Goal: Task Accomplishment & Management: Manage account settings

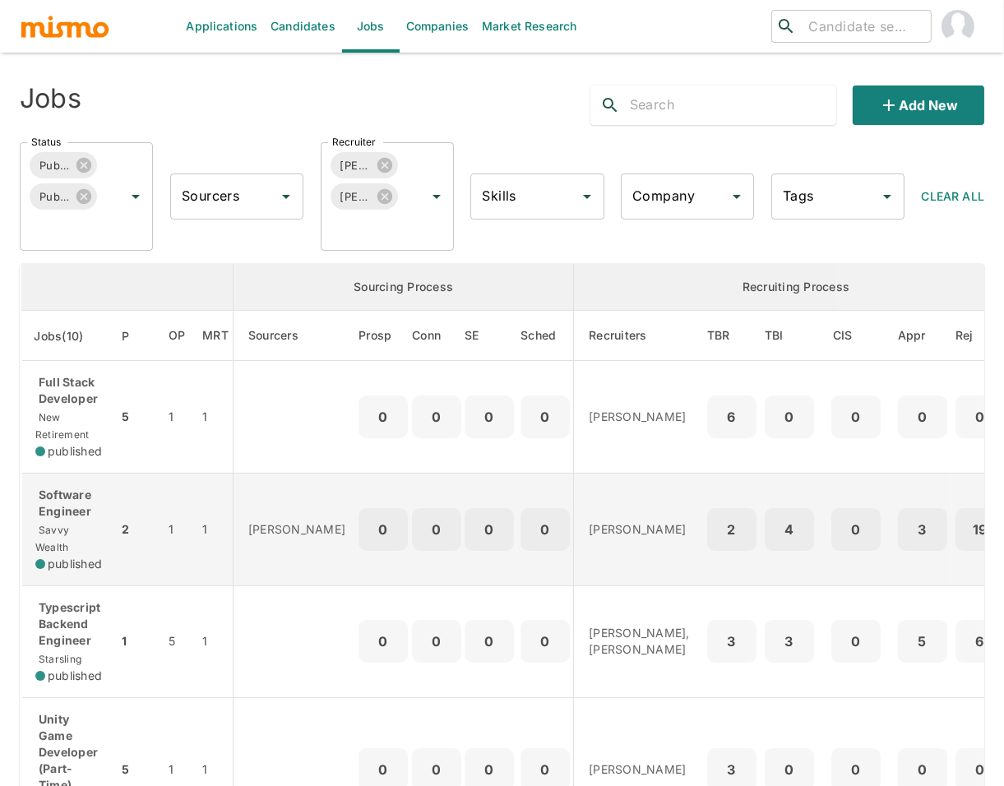
click at [69, 518] on p "Software Engineer" at bounding box center [70, 503] width 70 height 33
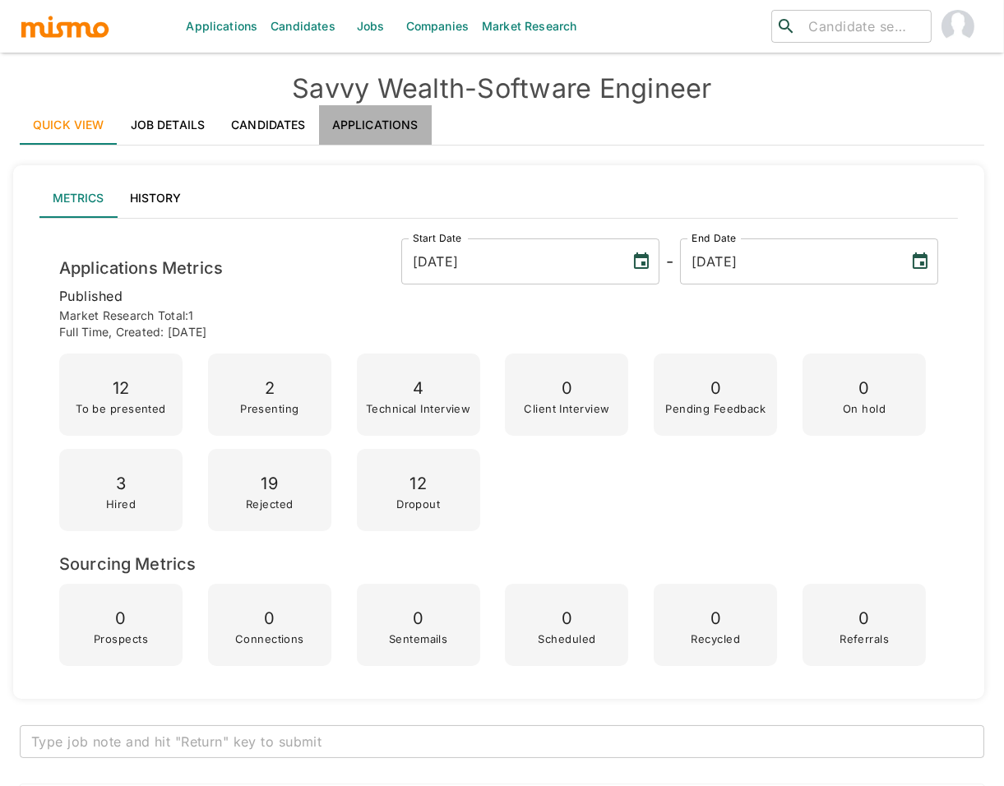
click at [380, 129] on link "Applications" at bounding box center [375, 124] width 113 height 39
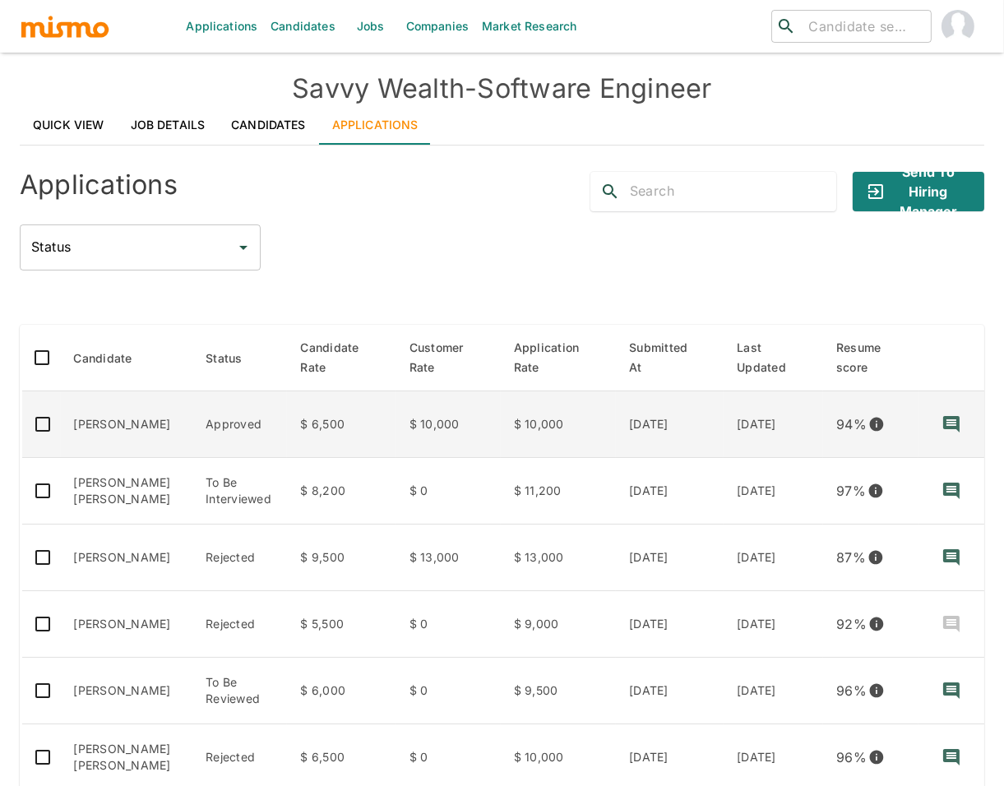
click at [132, 414] on td "Wilbur Suero" at bounding box center [127, 424] width 132 height 67
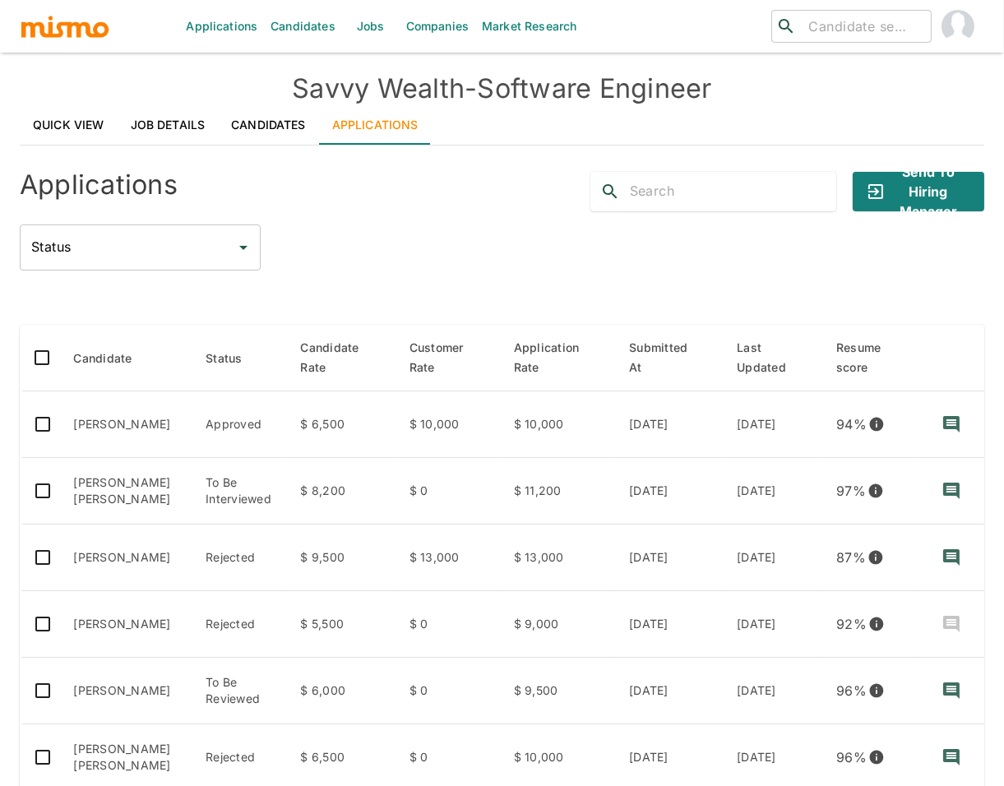
click at [532, 290] on div at bounding box center [502, 298] width 964 height 28
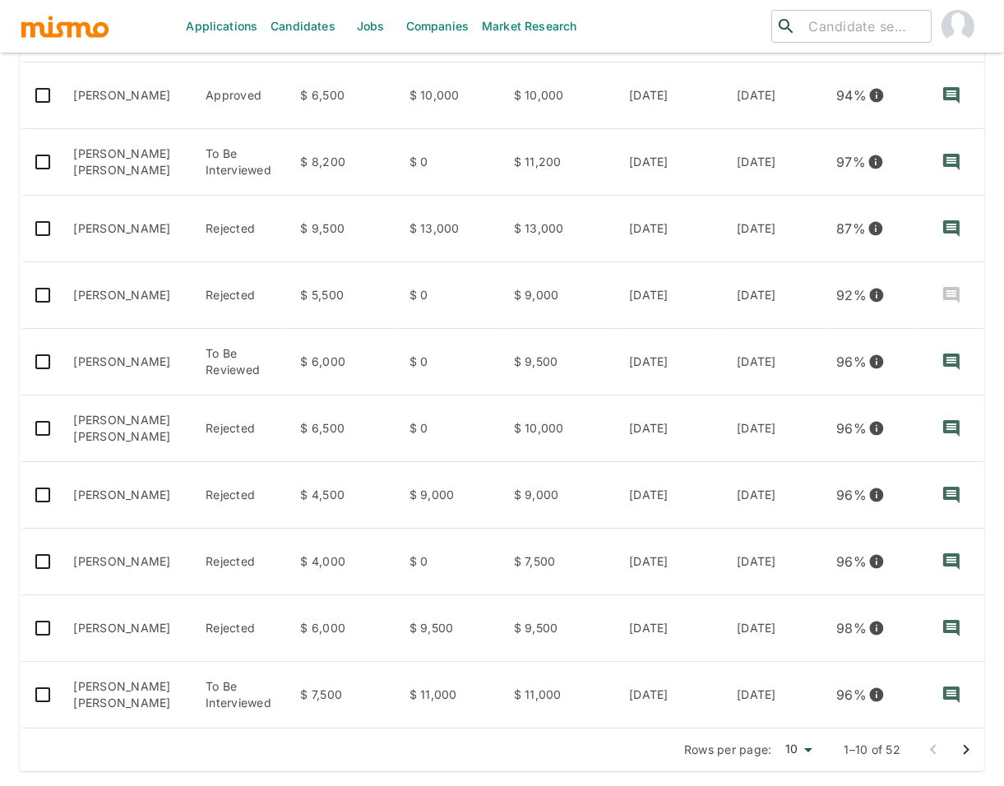
scroll to position [359, 0]
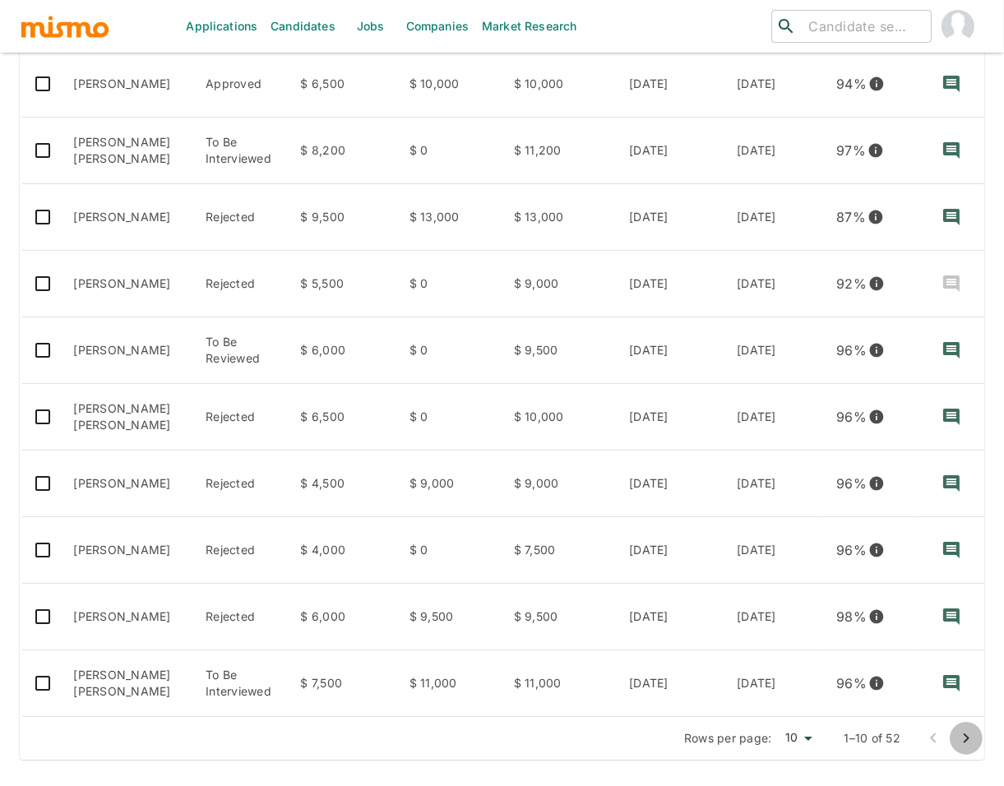
click at [965, 744] on icon "Go to next page" at bounding box center [966, 738] width 20 height 20
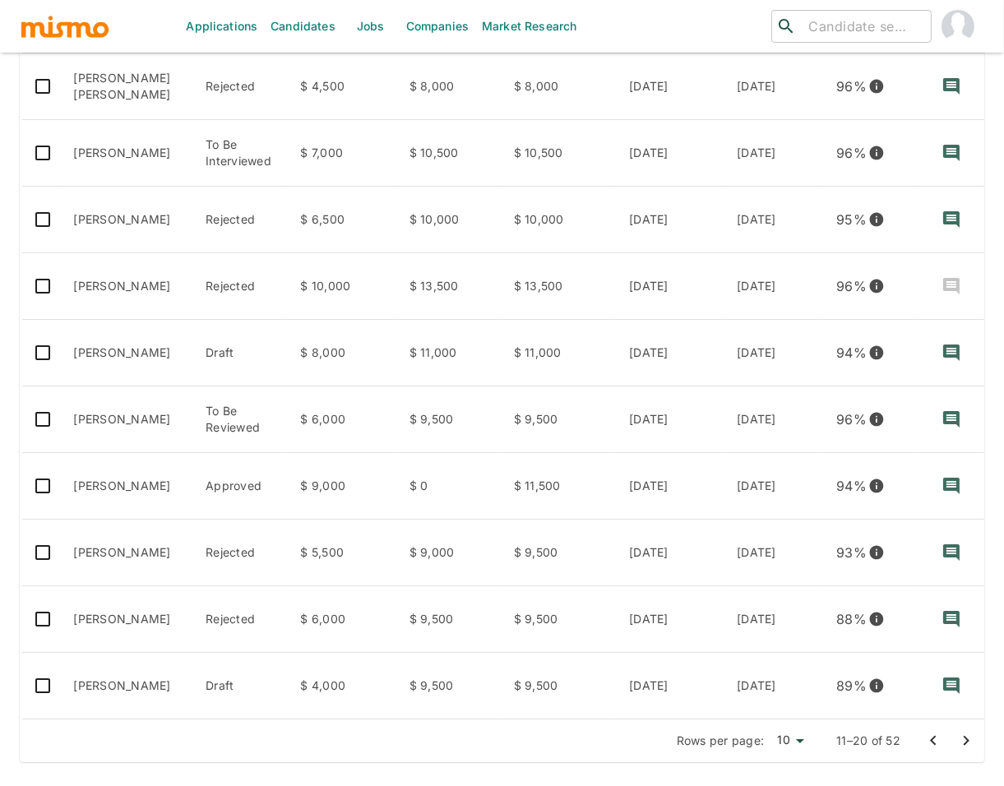
scroll to position [340, 0]
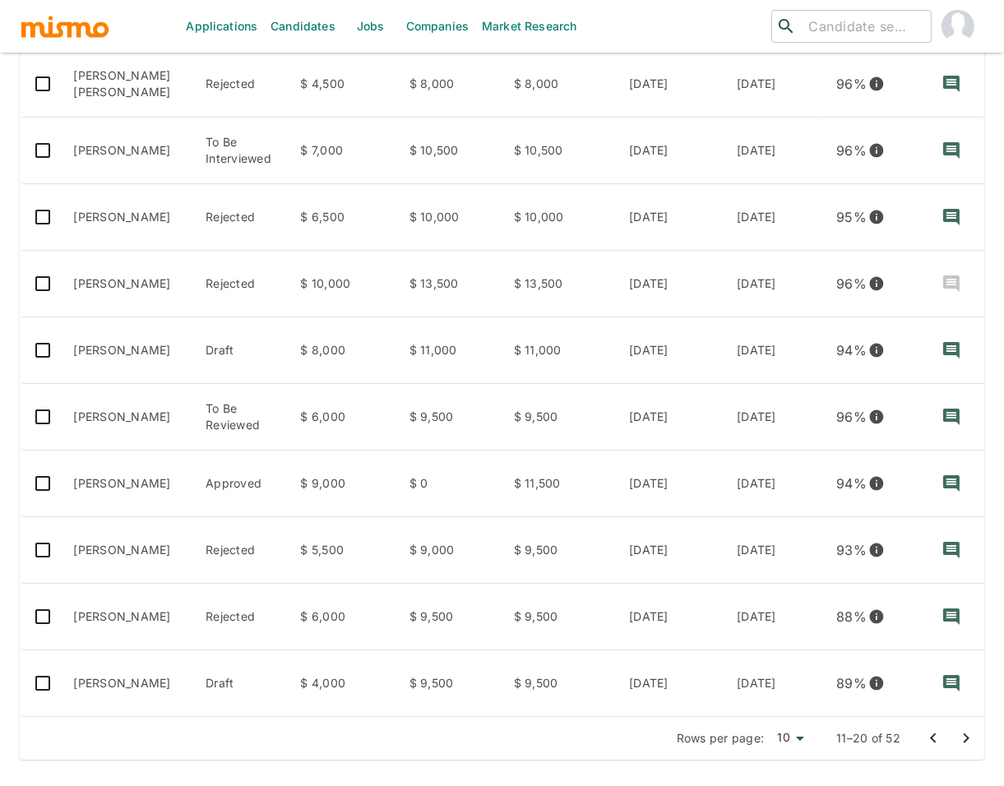
click at [928, 739] on icon "Go to previous page" at bounding box center [933, 738] width 20 height 20
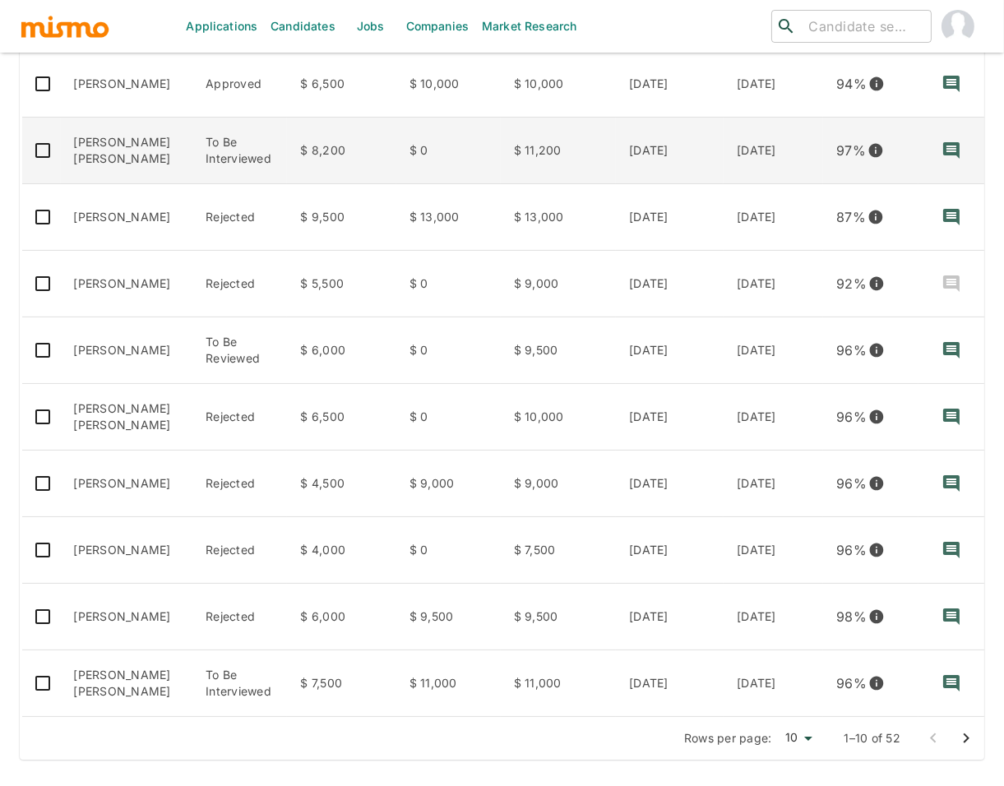
click at [88, 137] on td "Felipe de Oliveira Sant Anna" at bounding box center [127, 151] width 132 height 67
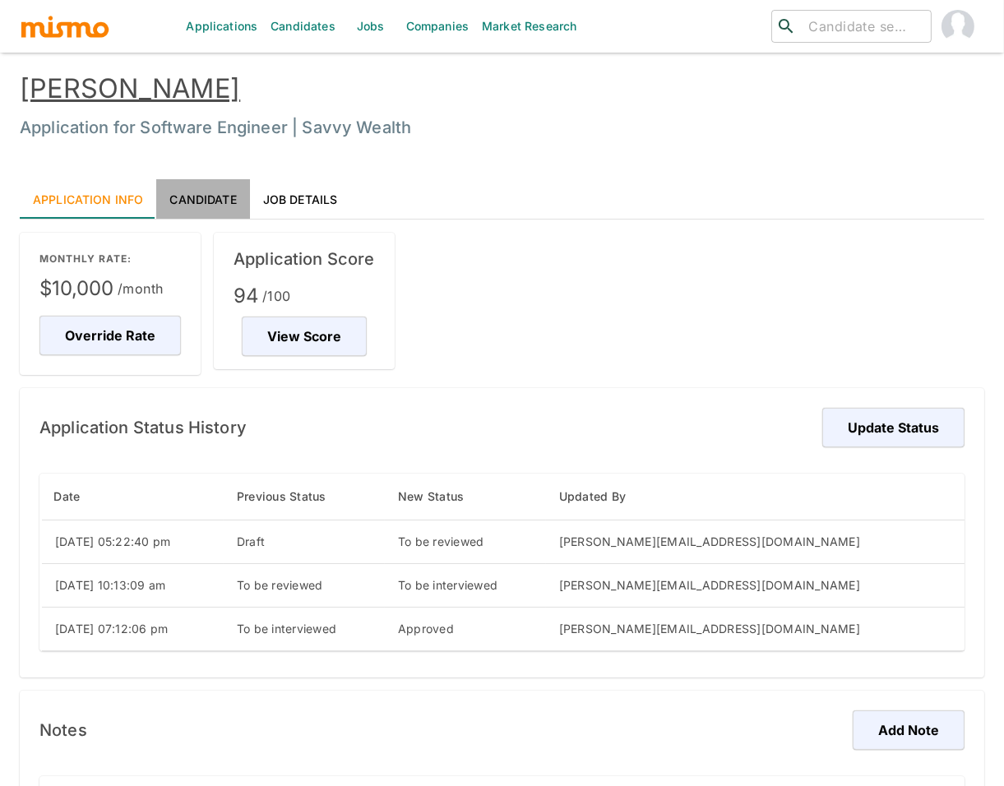
click at [200, 201] on link "Candidate" at bounding box center [202, 198] width 93 height 39
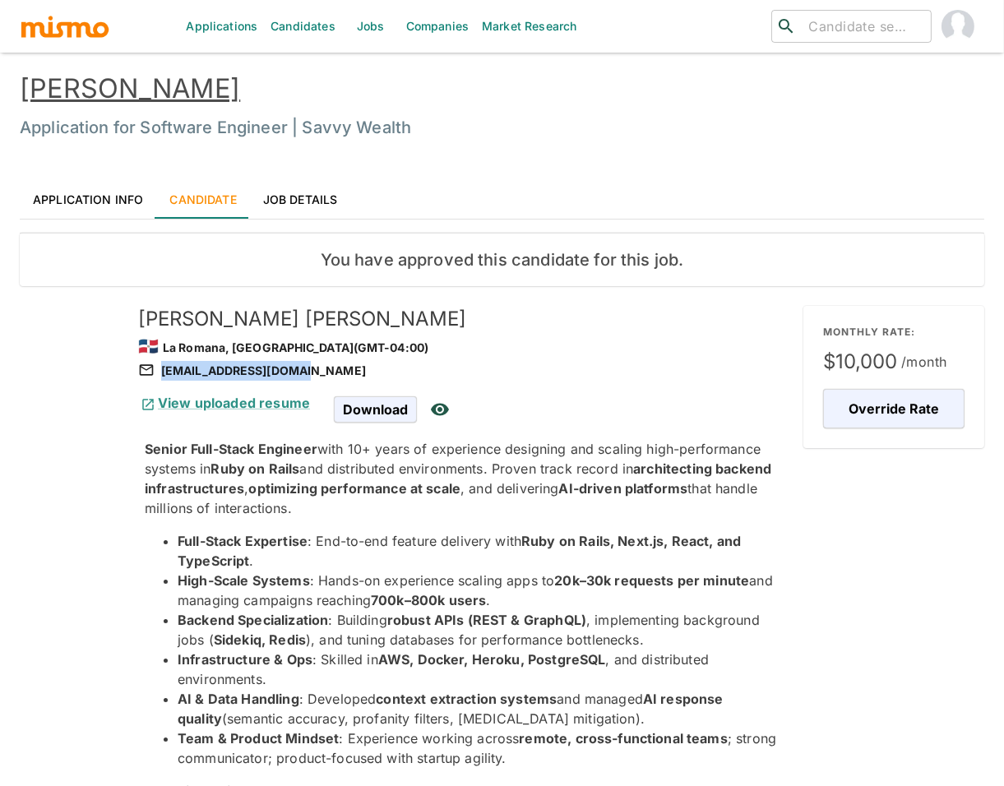
click at [298, 373] on div "[EMAIL_ADDRESS][DOMAIN_NAME]" at bounding box center [464, 371] width 652 height 20
copy div "[EMAIL_ADDRESS][DOMAIN_NAME]"
click at [109, 196] on link "Application Info" at bounding box center [88, 198] width 136 height 39
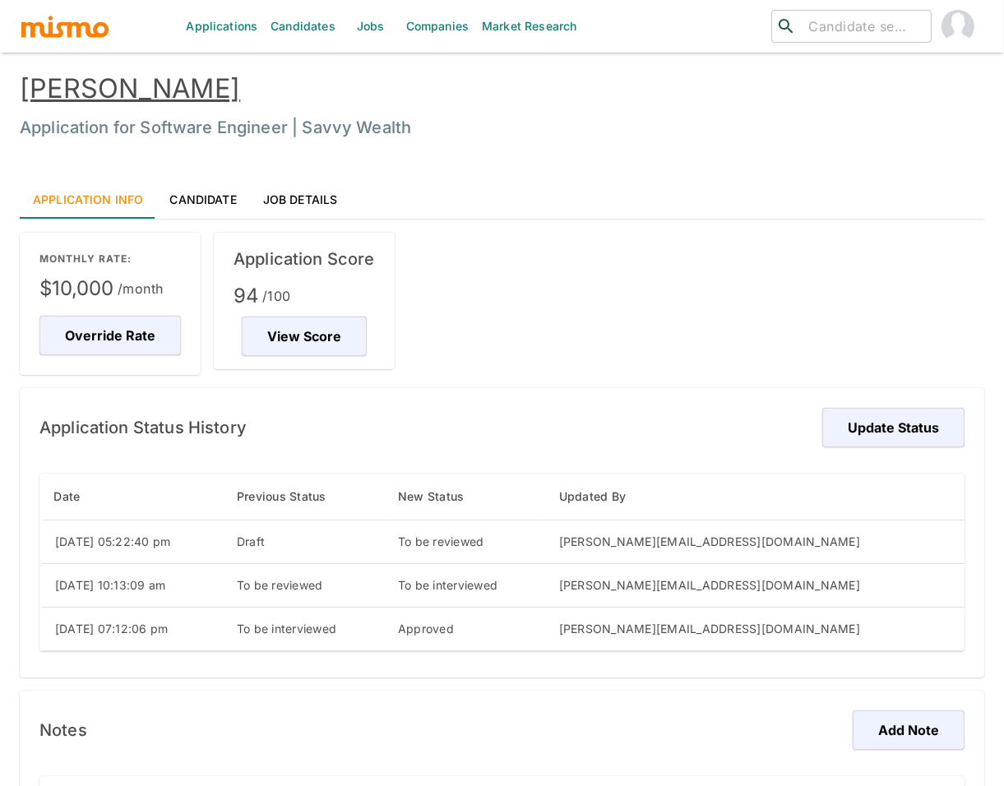
click at [653, 423] on div "Application Status History Update Status" at bounding box center [501, 427] width 925 height 39
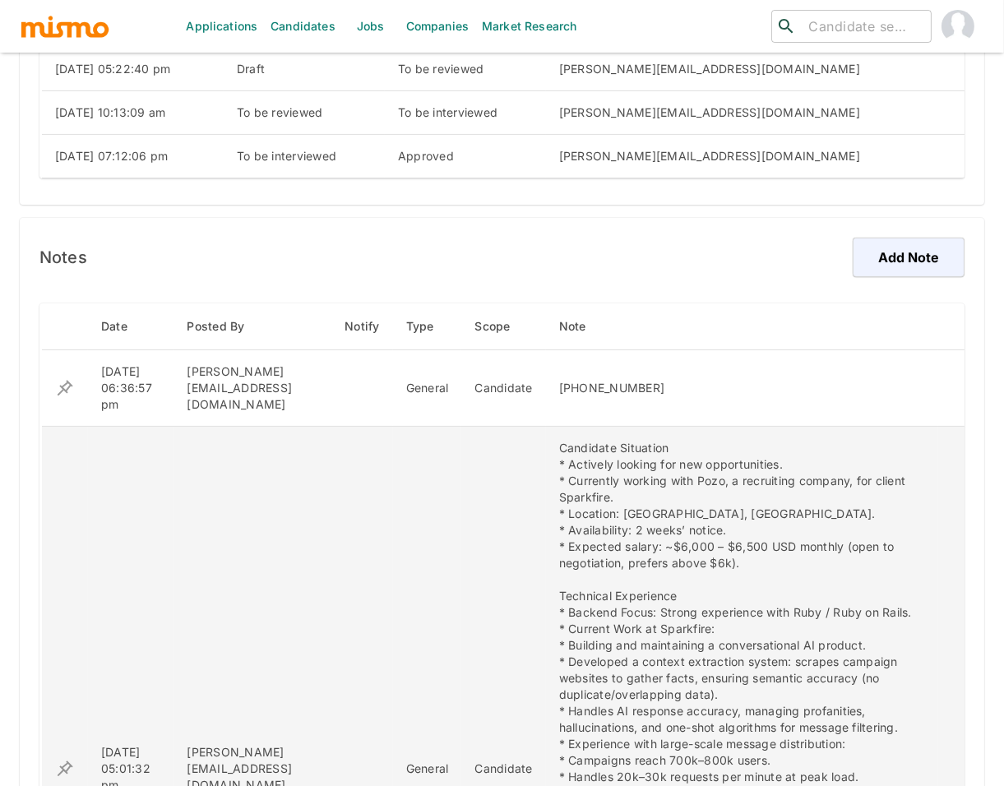
scroll to position [474, 0]
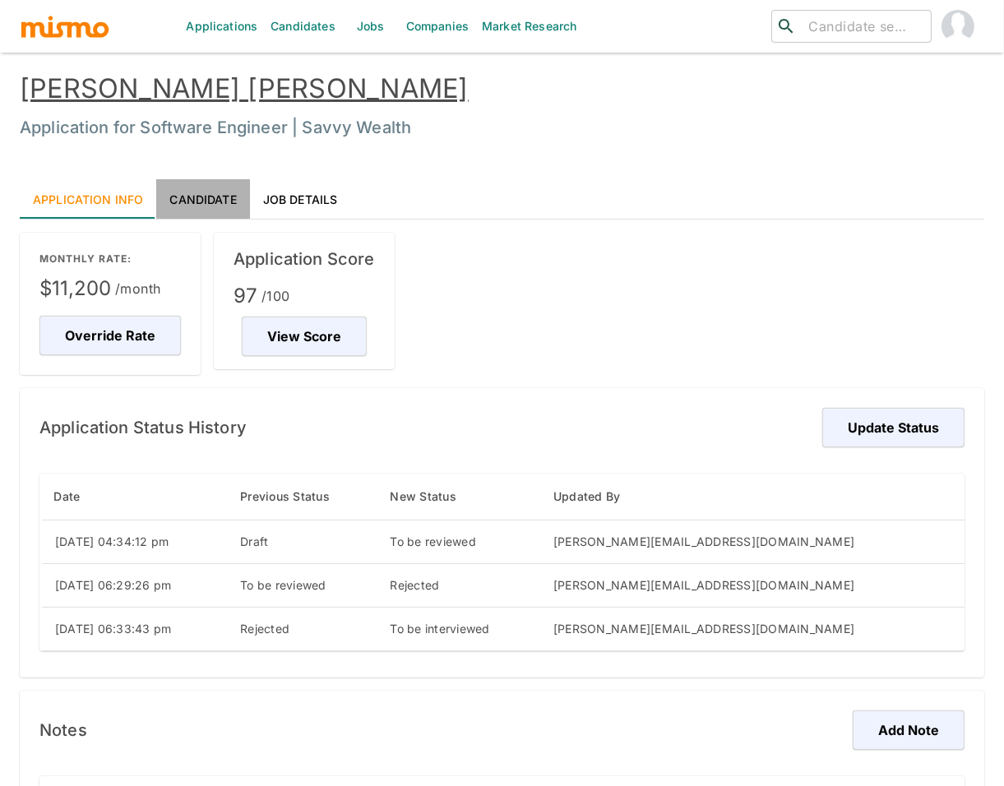
click at [201, 196] on link "Candidate" at bounding box center [202, 198] width 93 height 39
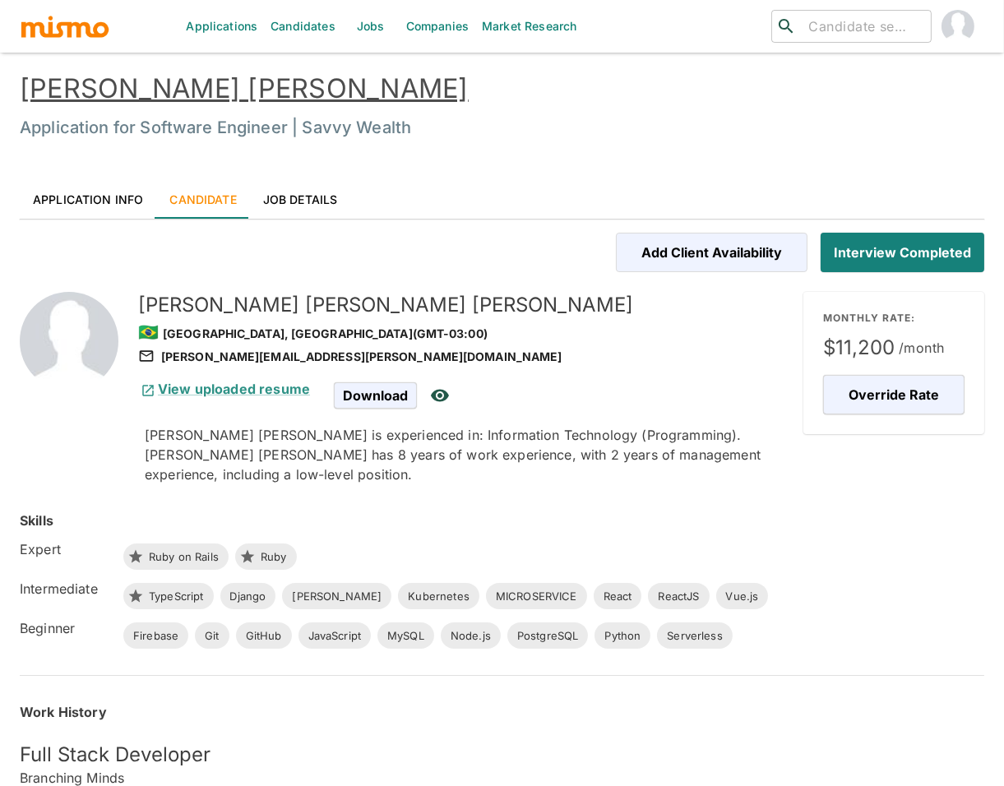
click at [284, 76] on link "[PERSON_NAME] [PERSON_NAME]" at bounding box center [244, 88] width 449 height 32
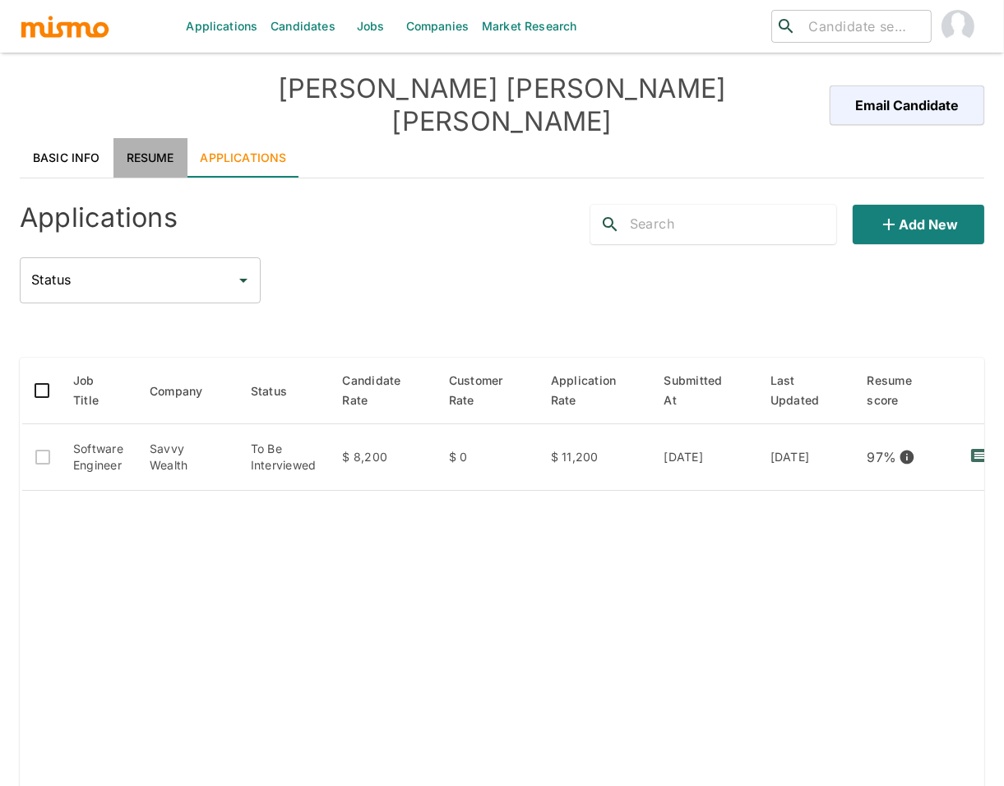
click at [142, 138] on link "Resume" at bounding box center [150, 157] width 74 height 39
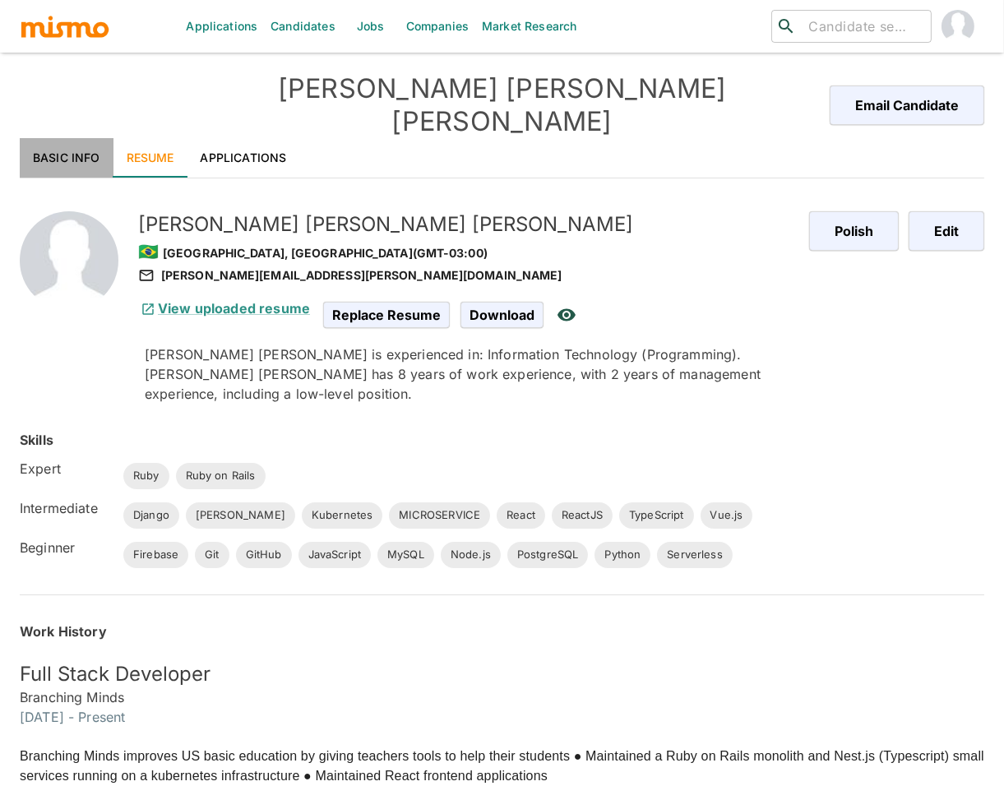
click at [75, 138] on link "Basic Info" at bounding box center [67, 157] width 94 height 39
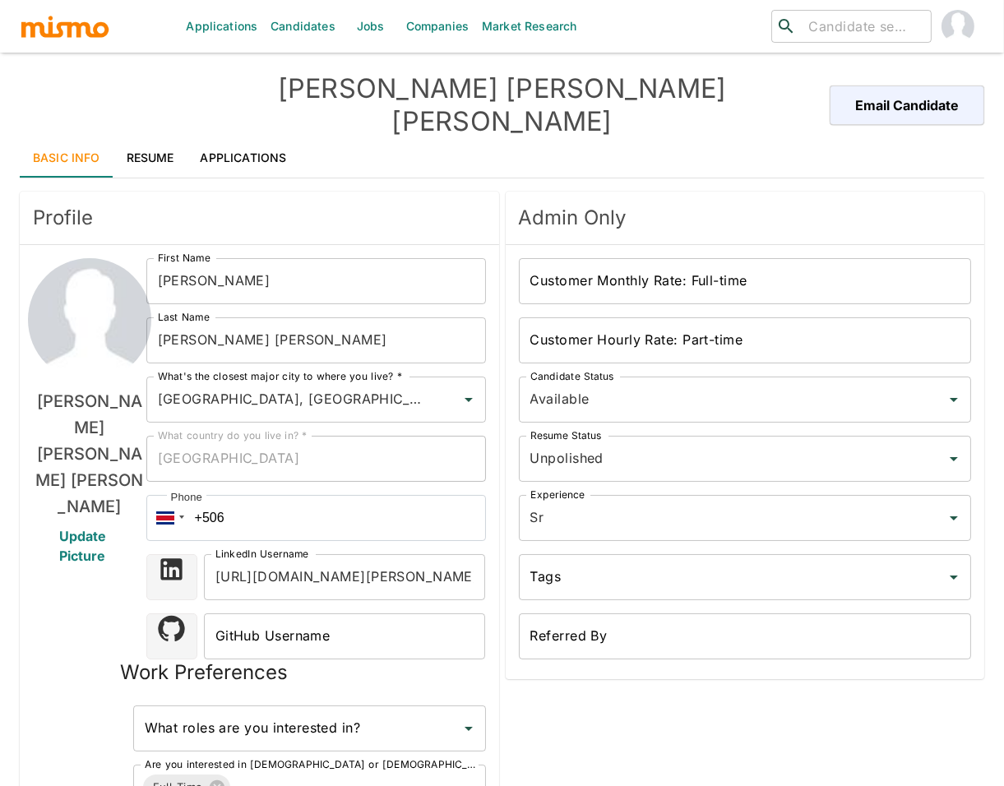
click at [71, 534] on div "[PERSON_NAME] [PERSON_NAME] Update Picture" at bounding box center [89, 623] width 113 height 730
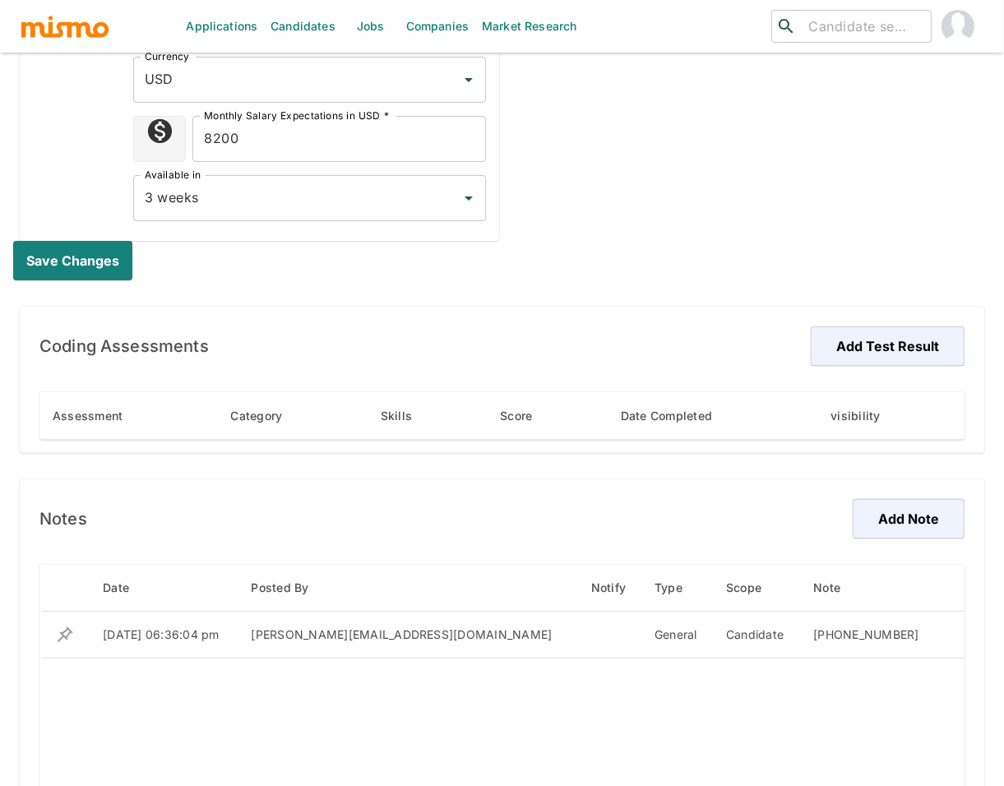
scroll to position [803, 0]
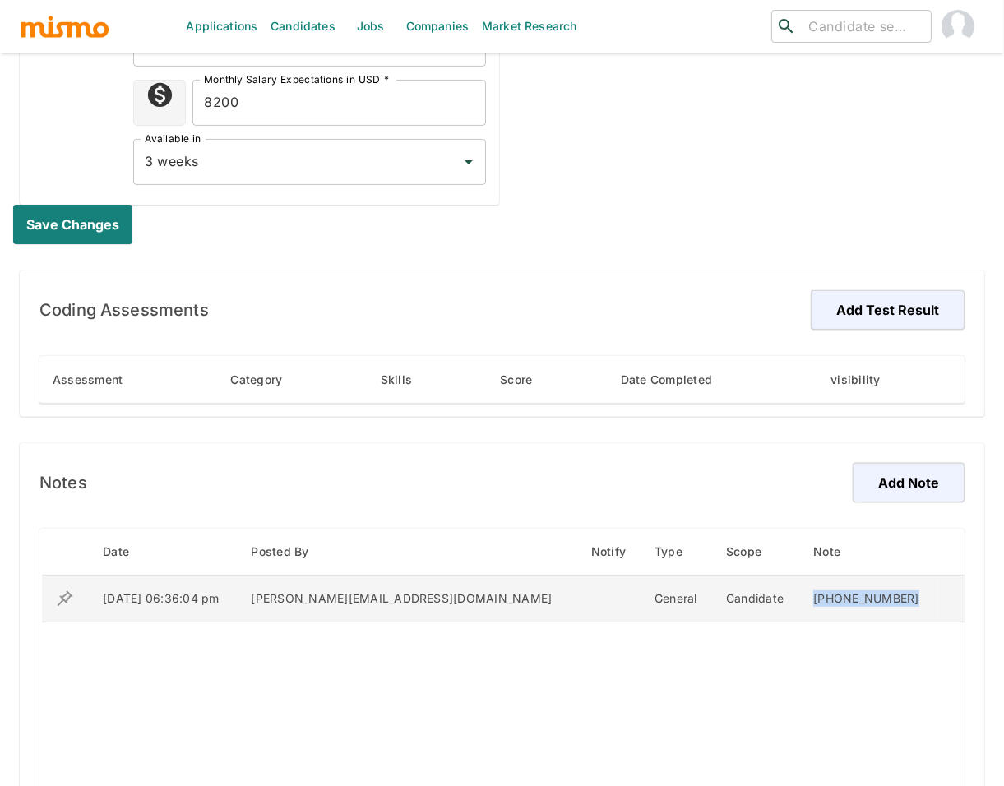
drag, startPoint x: 895, startPoint y: 573, endPoint x: 769, endPoint y: 570, distance: 126.6
click at [800, 575] on td "[PHONE_NUMBER]" at bounding box center [868, 598] width 137 height 47
copy div "[PHONE_NUMBER]"
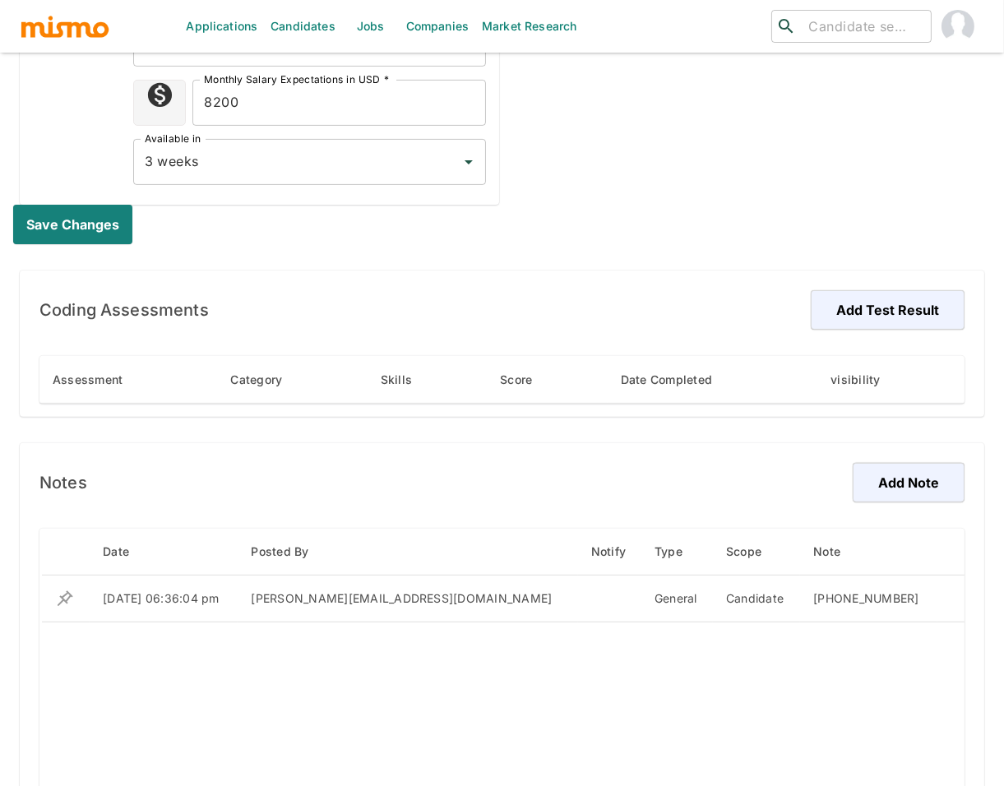
click at [570, 270] on div "Coding Assessments Add Test Result Assessment Category Skills Score Date Comple…" at bounding box center [502, 343] width 964 height 146
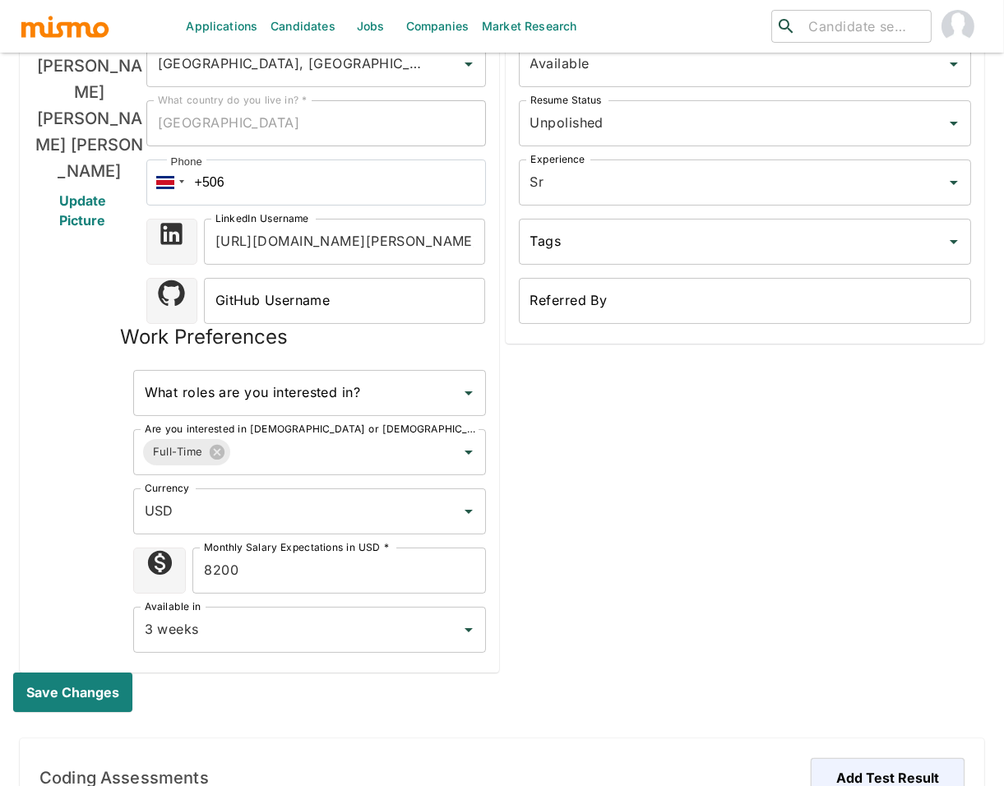
scroll to position [329, 0]
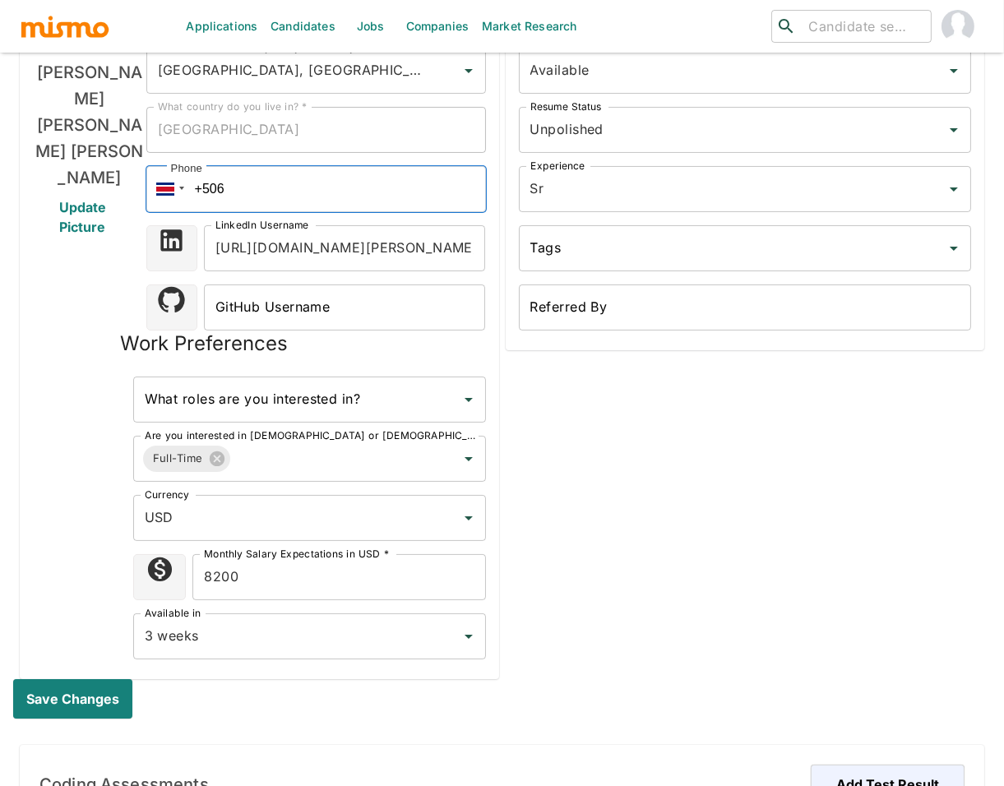
drag, startPoint x: 256, startPoint y: 169, endPoint x: 191, endPoint y: 163, distance: 65.3
click at [191, 166] on input "+506" at bounding box center [316, 189] width 340 height 46
paste input "[PHONE_NUMBER]"
type input "[PHONE_NUMBER]"
click at [635, 117] on input "Unpolished" at bounding box center [722, 129] width 392 height 31
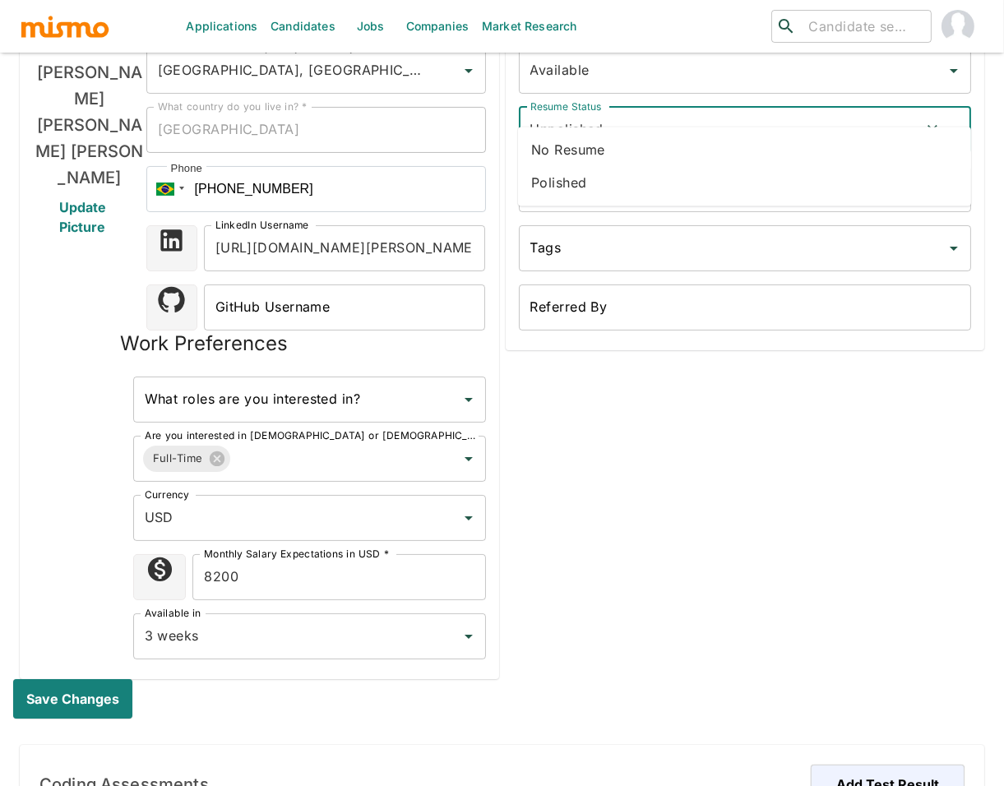
click at [589, 180] on li "Polished" at bounding box center [744, 182] width 453 height 33
type input "Polished"
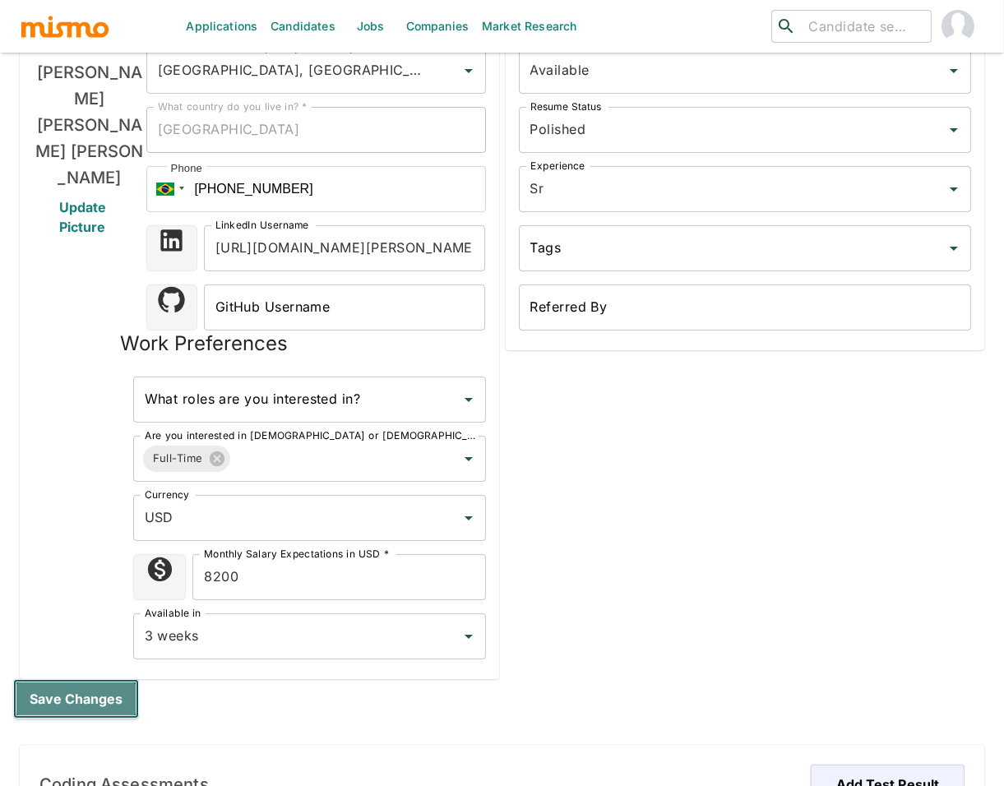
click at [72, 679] on button "Save changes" at bounding box center [76, 698] width 126 height 39
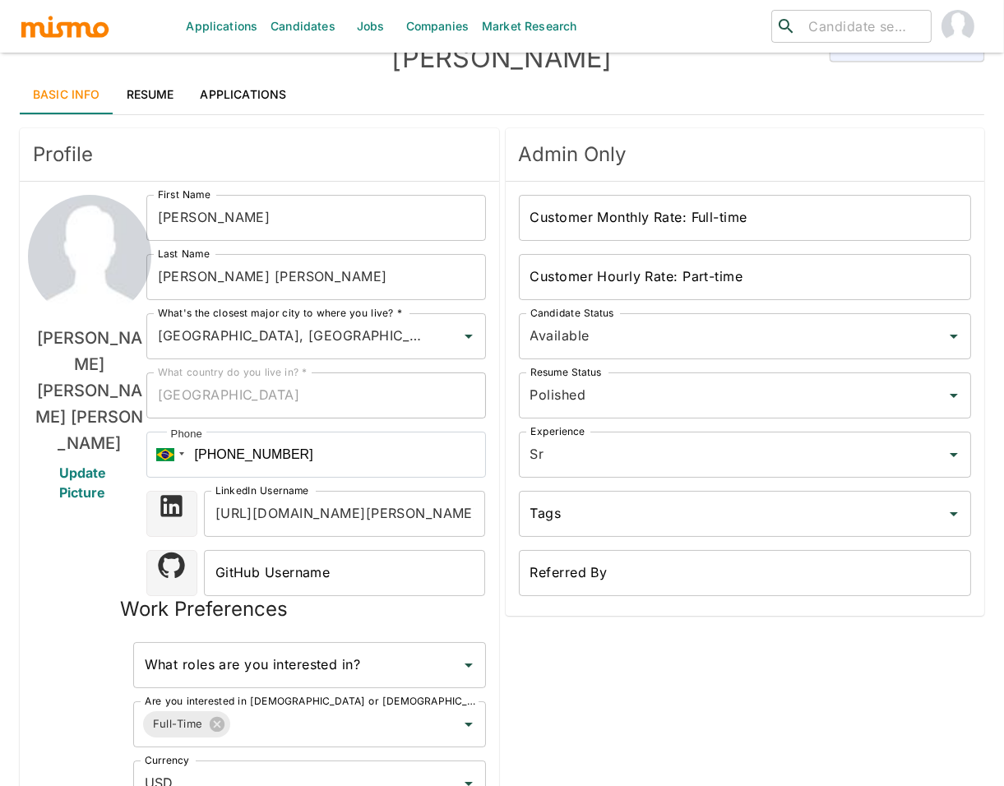
scroll to position [43, 0]
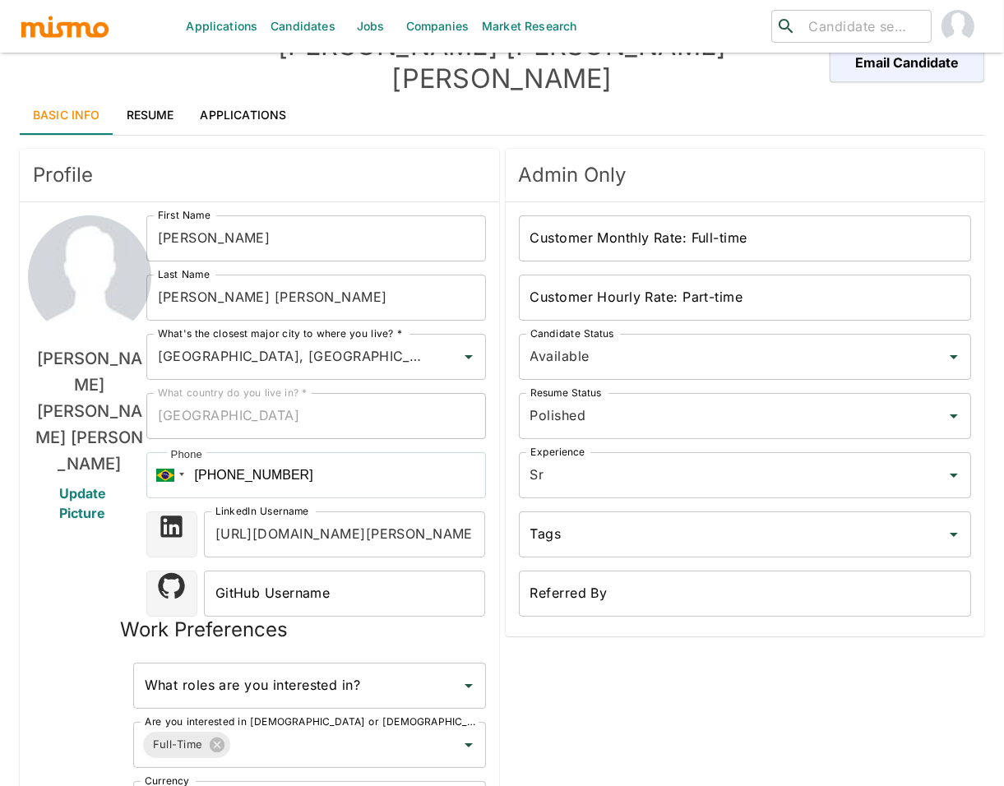
click at [145, 95] on link "Resume" at bounding box center [150, 114] width 74 height 39
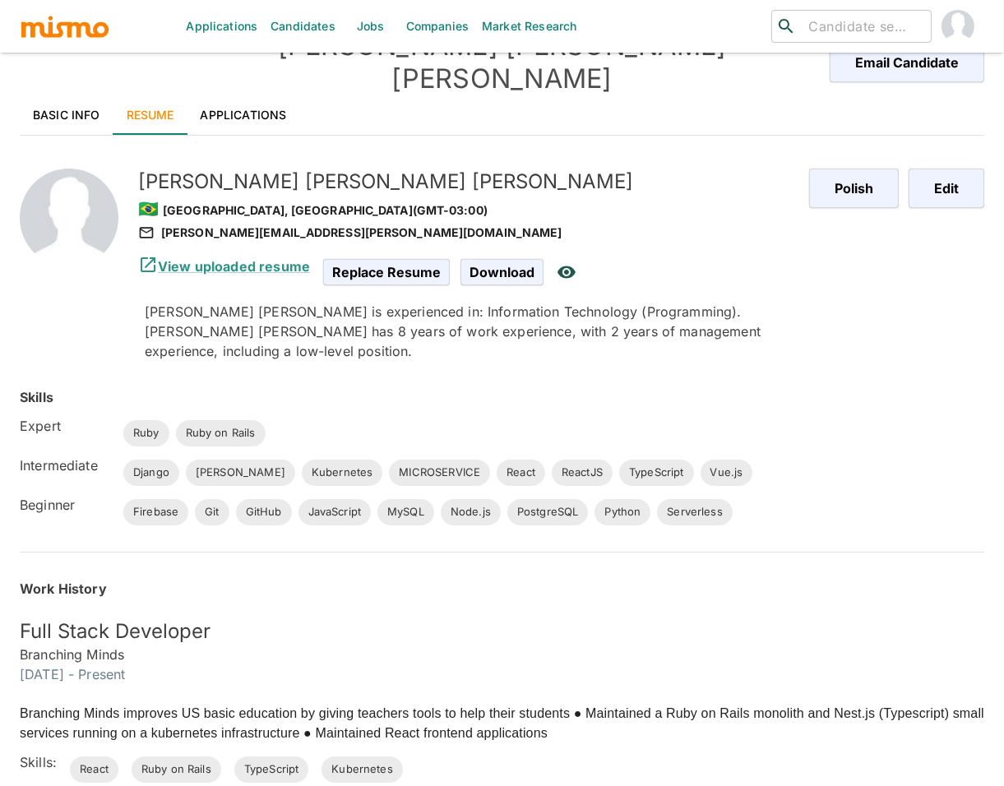
click at [832, 446] on div "[PERSON_NAME] Kubernetes MICROSERVICE React ReactJS TypeScript Vue.js" at bounding box center [547, 465] width 874 height 39
click at [261, 95] on link "Applications" at bounding box center [243, 114] width 113 height 39
